Goal: Browse casually: Explore the website without a specific task or goal

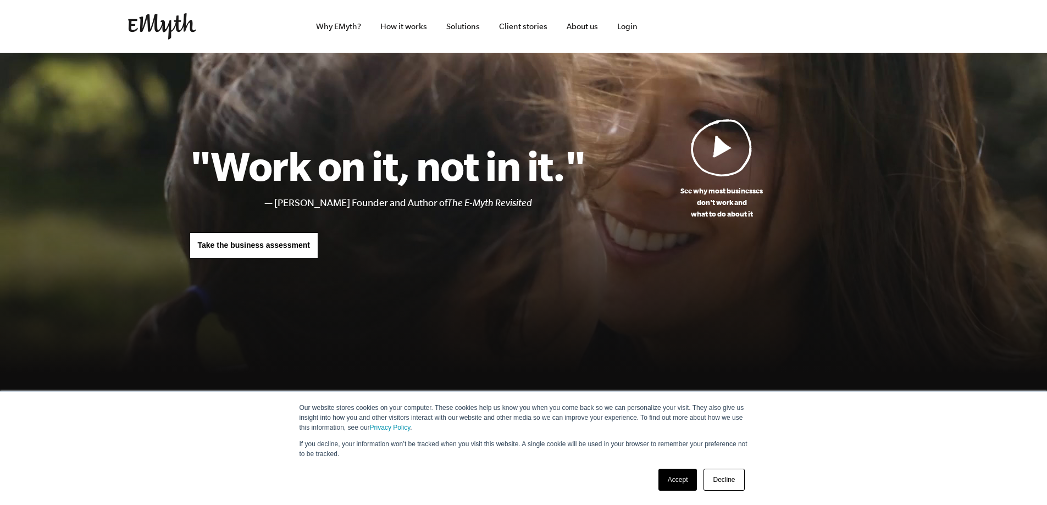
click at [704, 146] on img at bounding box center [722, 148] width 62 height 58
click at [723, 479] on link "Decline" at bounding box center [723, 480] width 41 height 22
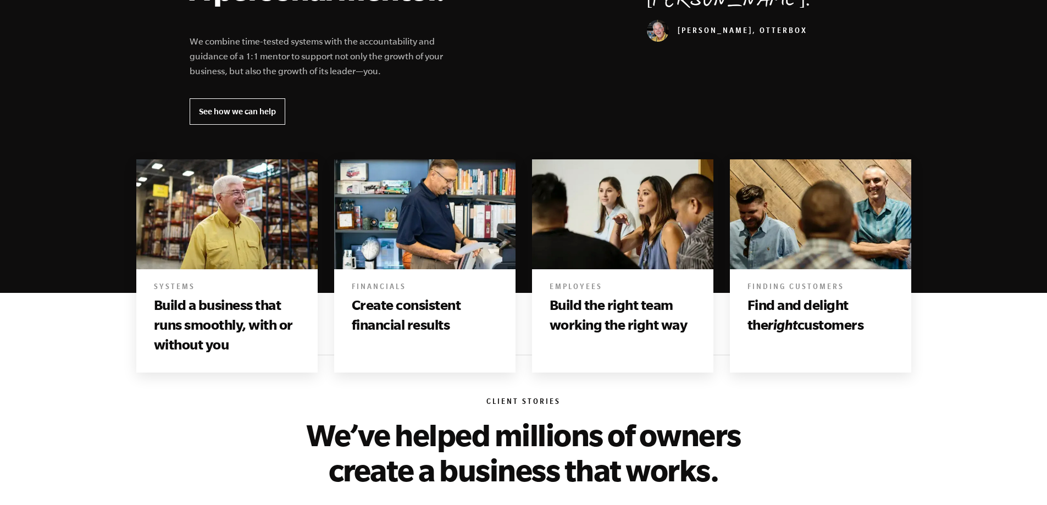
scroll to position [165, 0]
